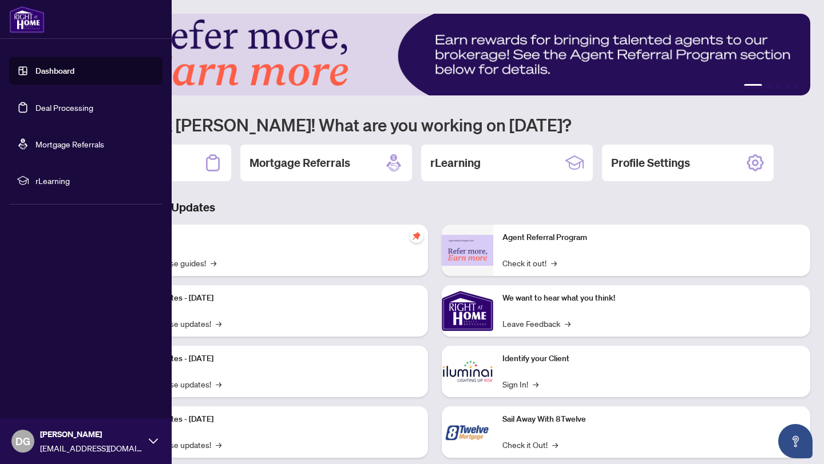
click at [35, 110] on link "Deal Processing" at bounding box center [64, 107] width 58 height 10
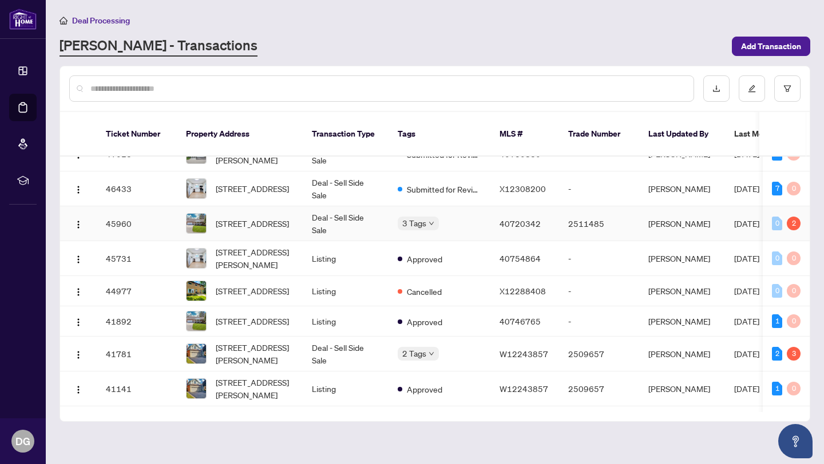
scroll to position [59, 0]
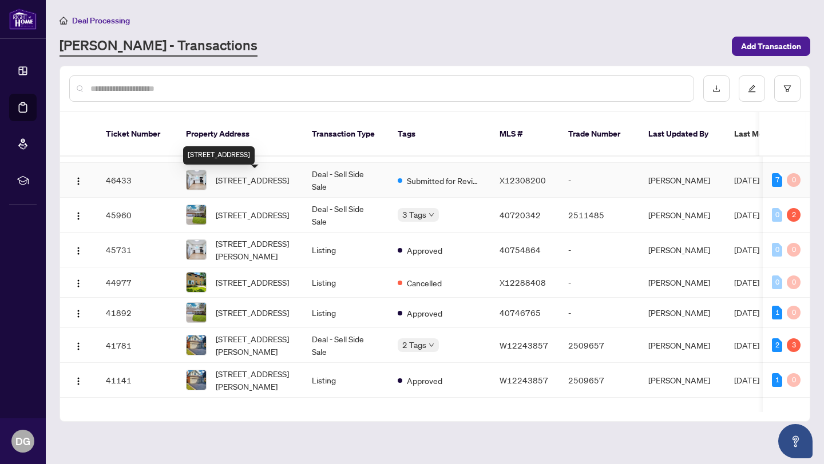
click at [257, 184] on span "[STREET_ADDRESS]" at bounding box center [252, 180] width 73 height 13
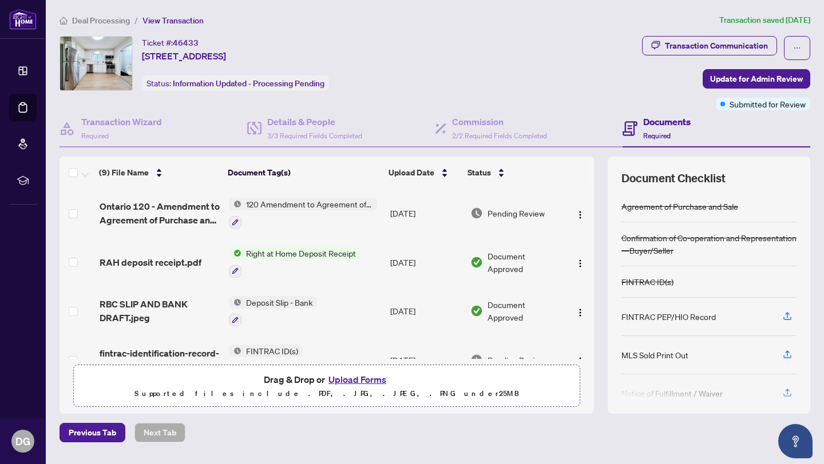
click at [349, 380] on button "Upload Forms" at bounding box center [357, 379] width 65 height 15
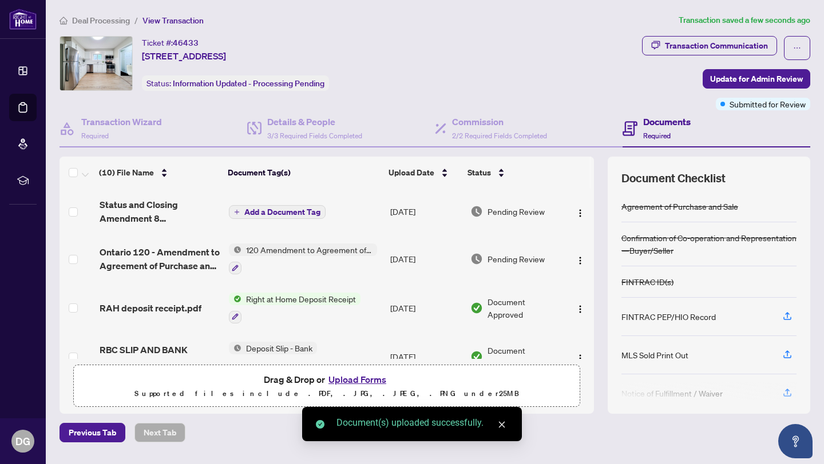
click at [289, 212] on span "Add a Document Tag" at bounding box center [282, 212] width 76 height 8
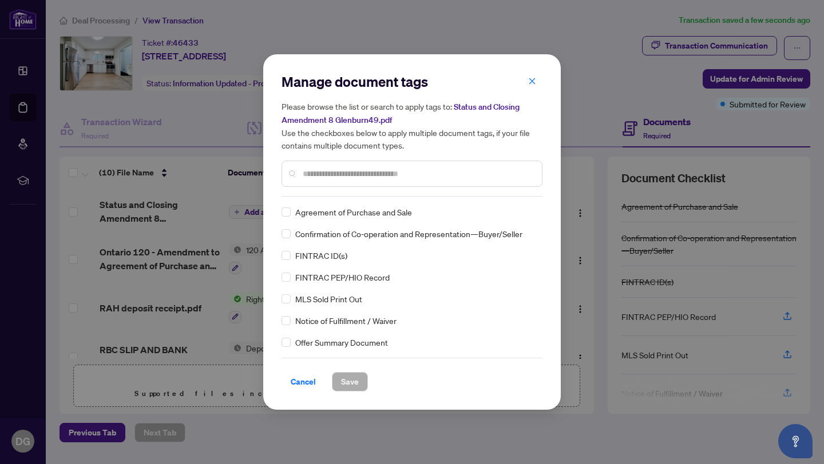
click at [392, 176] on input "text" at bounding box center [418, 174] width 230 height 13
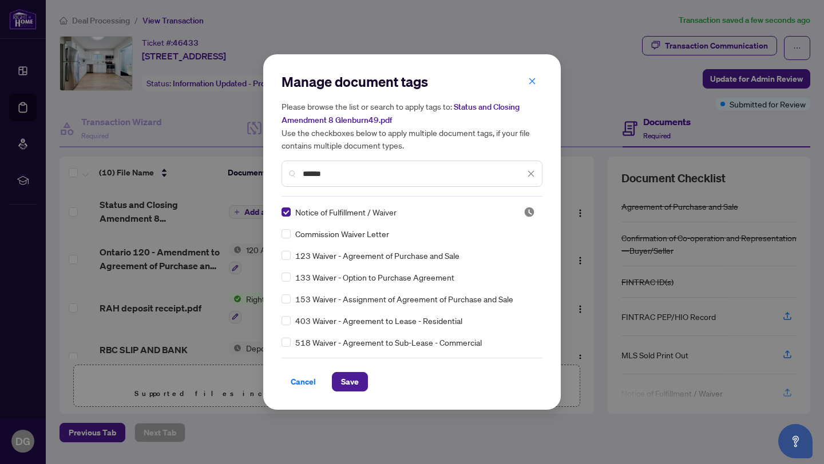
drag, startPoint x: 352, startPoint y: 174, endPoint x: 243, endPoint y: 172, distance: 109.9
click at [243, 172] on div "Manage document tags Please browse the list or search to apply tags to: Status …" at bounding box center [412, 232] width 824 height 464
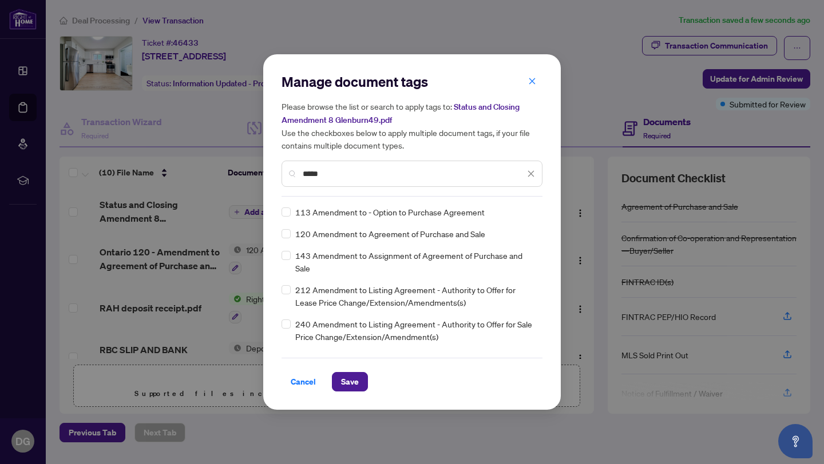
type input "*****"
click at [350, 380] on span "Save" at bounding box center [350, 382] width 18 height 18
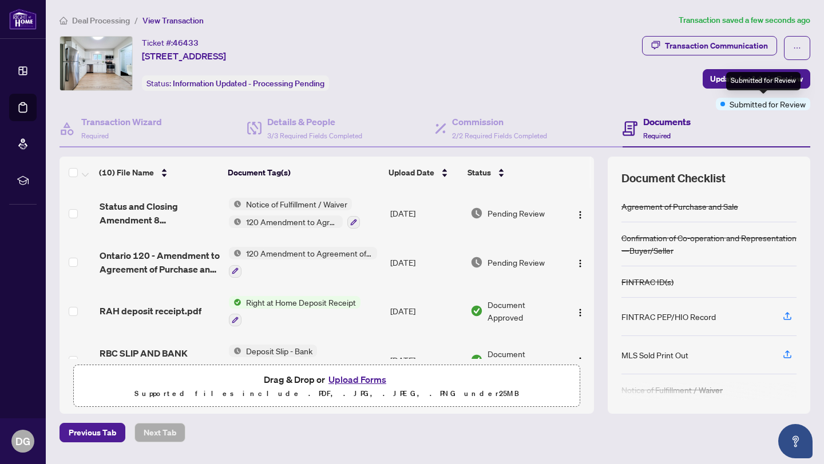
click at [760, 80] on div "Submitted for Review" at bounding box center [763, 81] width 74 height 18
click at [736, 78] on span "Update for Admin Review" at bounding box center [756, 79] width 93 height 18
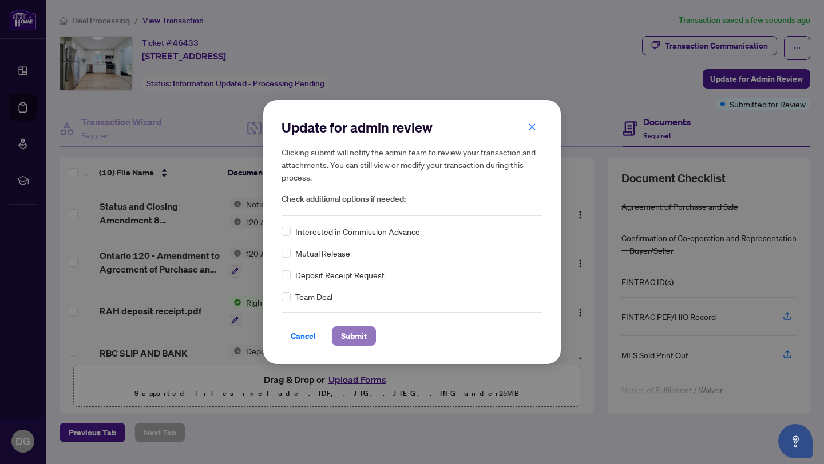
click at [344, 337] on span "Submit" at bounding box center [354, 336] width 26 height 18
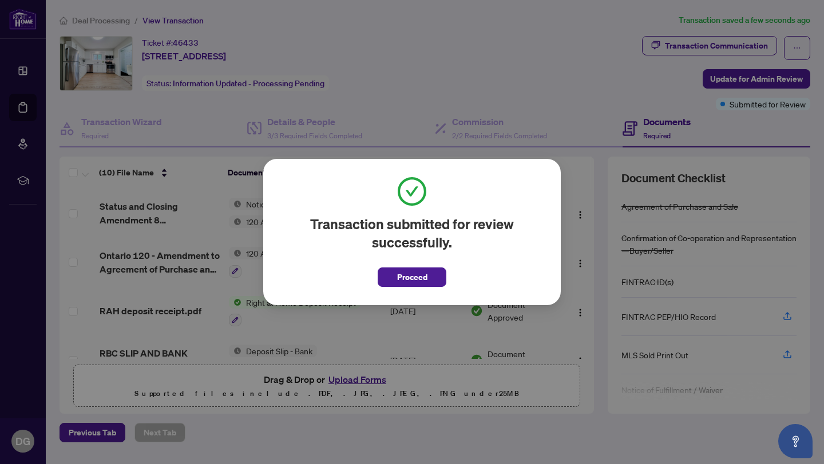
click at [403, 287] on div "Transaction submitted for review successfully. Proceed Cancel OK" at bounding box center [411, 232] width 297 height 146
click at [418, 280] on span "Proceed" at bounding box center [412, 277] width 30 height 18
